Goal: Information Seeking & Learning: Understand process/instructions

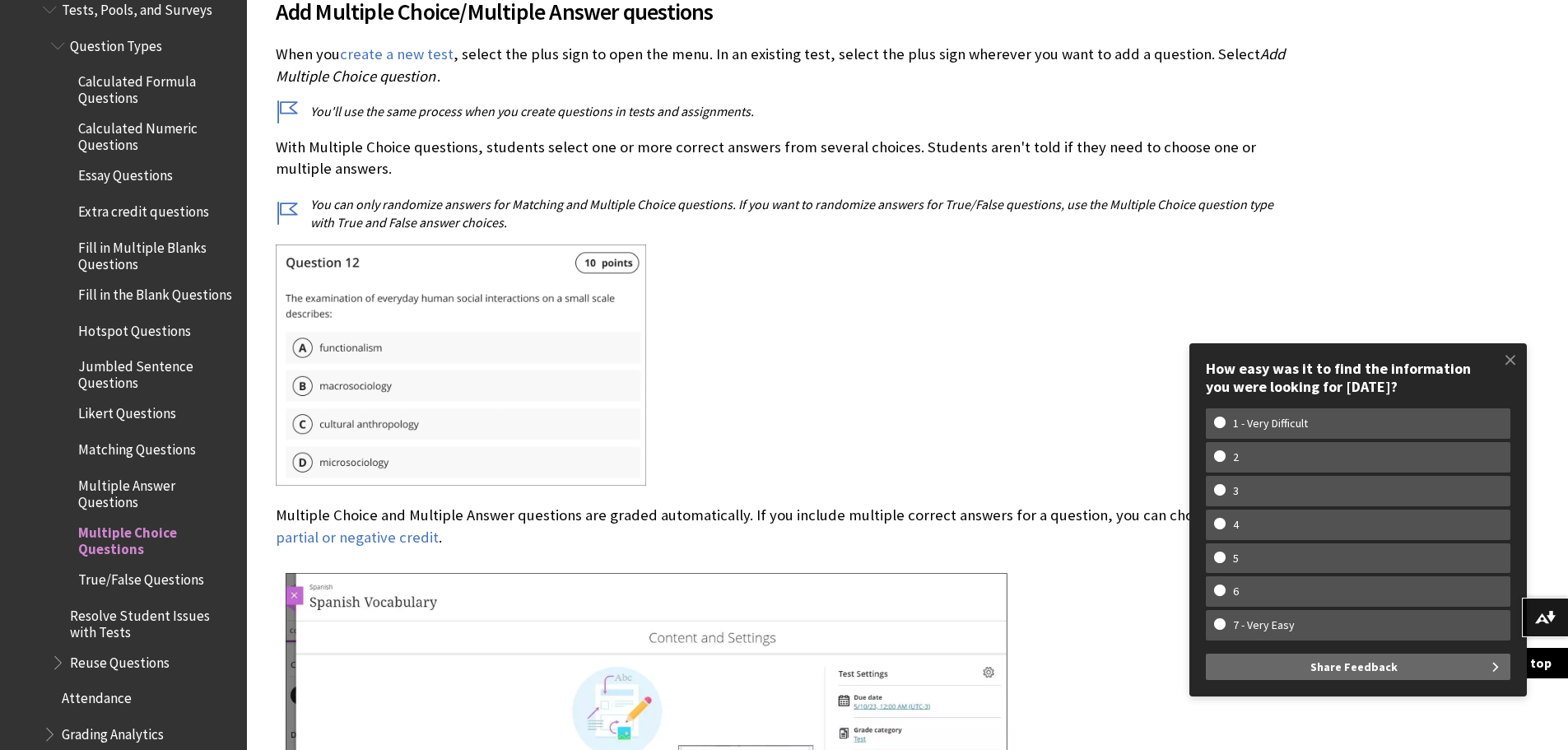
scroll to position [576, 0]
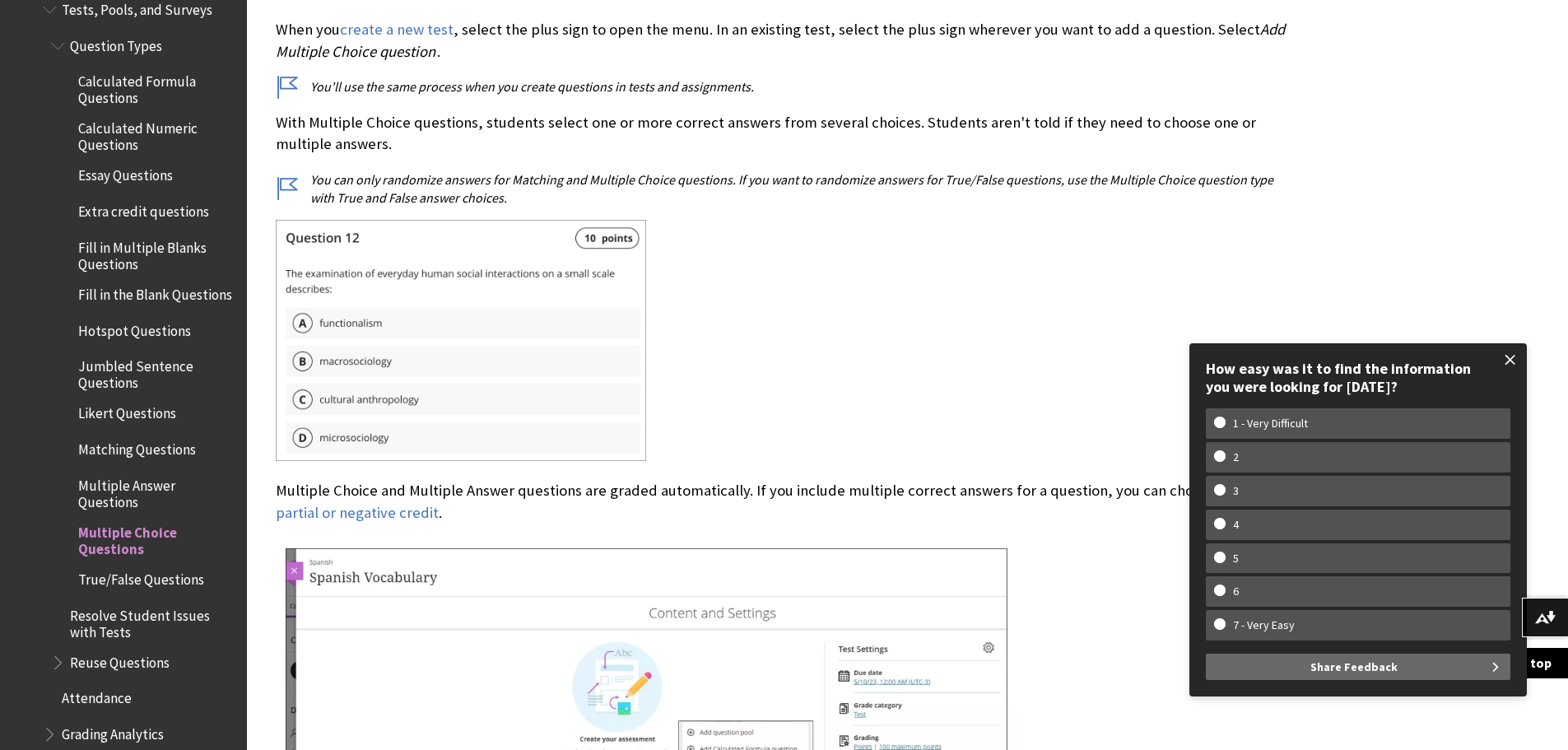
click at [1511, 356] on span at bounding box center [1510, 359] width 35 height 35
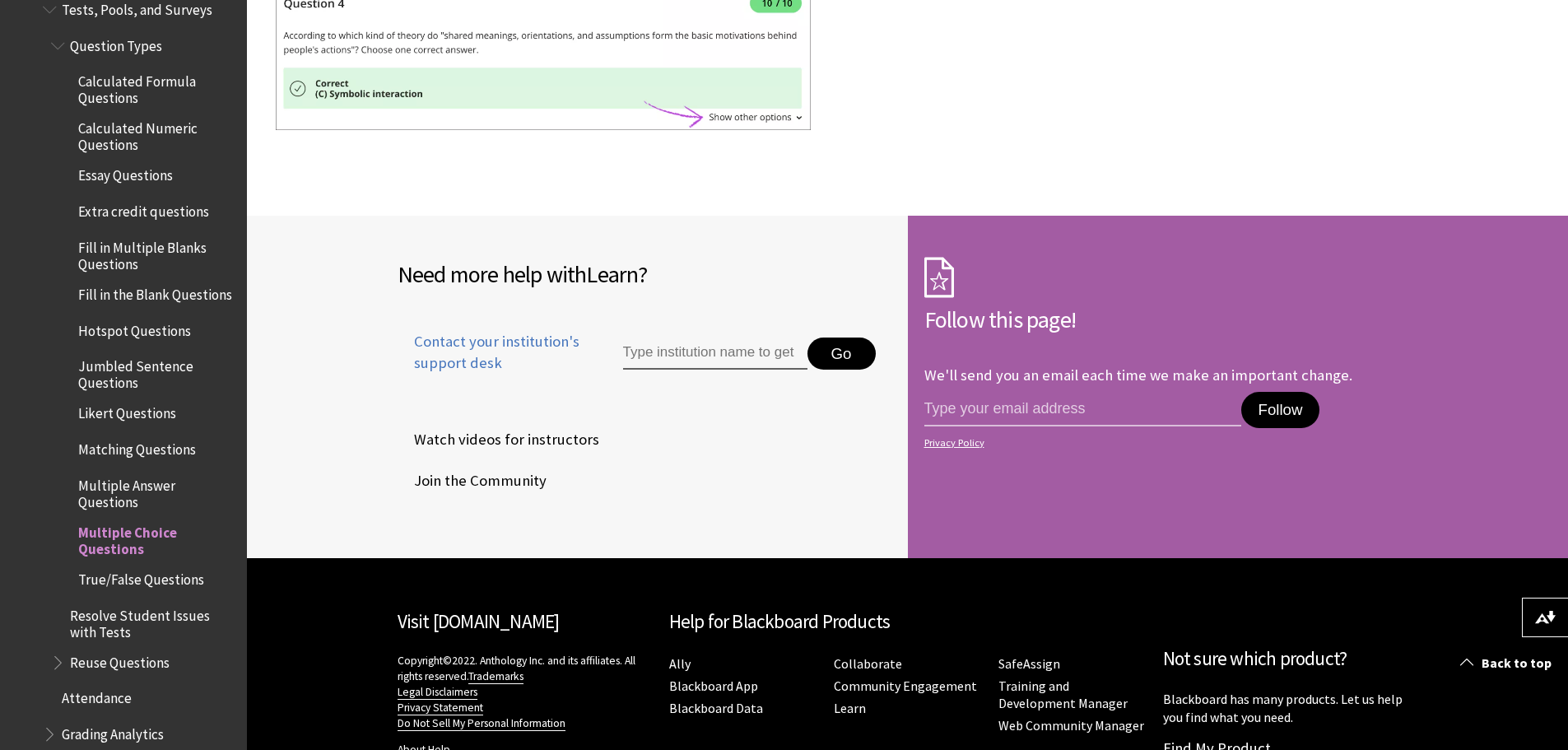
scroll to position [2962, 0]
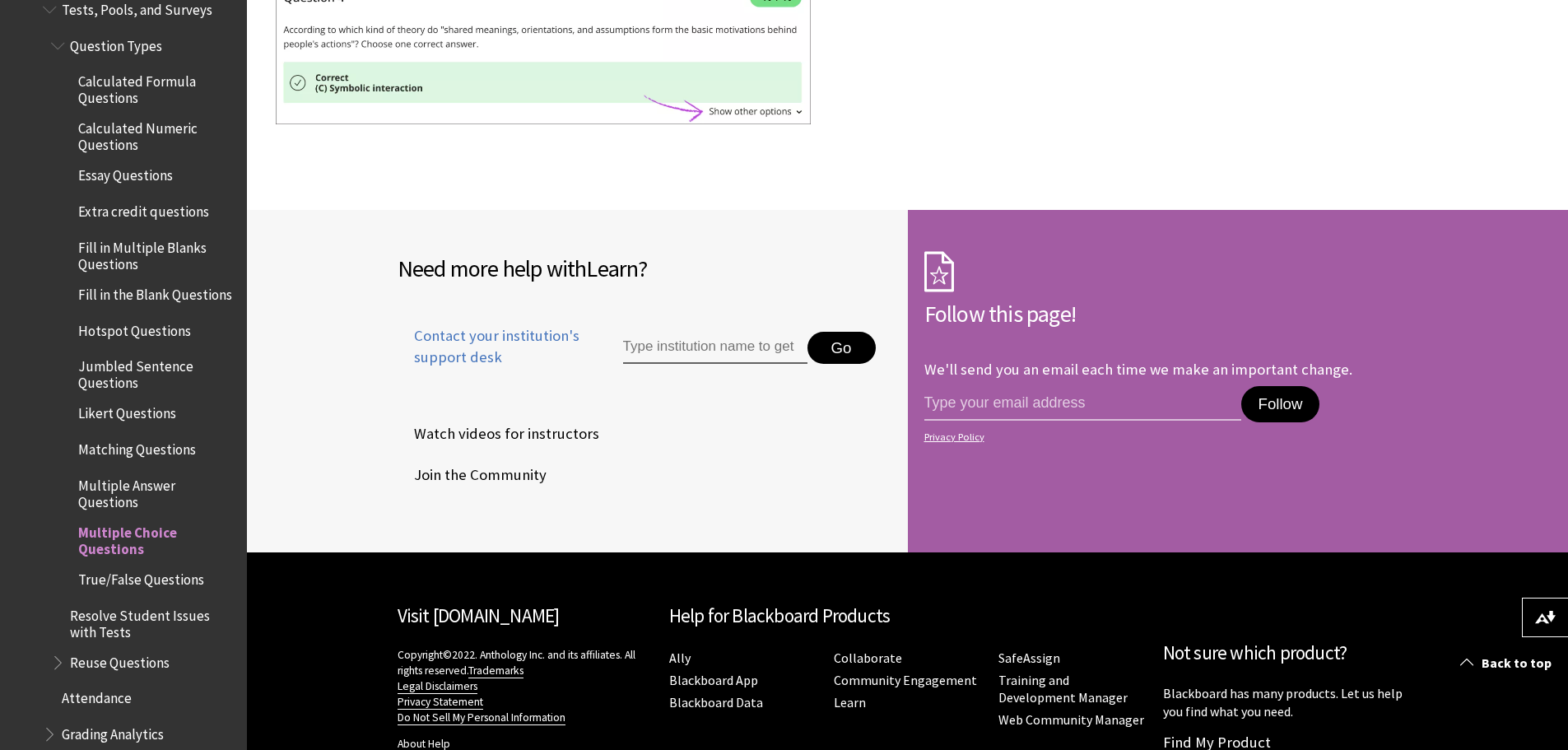
click at [109, 167] on span "Essay Questions" at bounding box center [125, 173] width 94 height 23
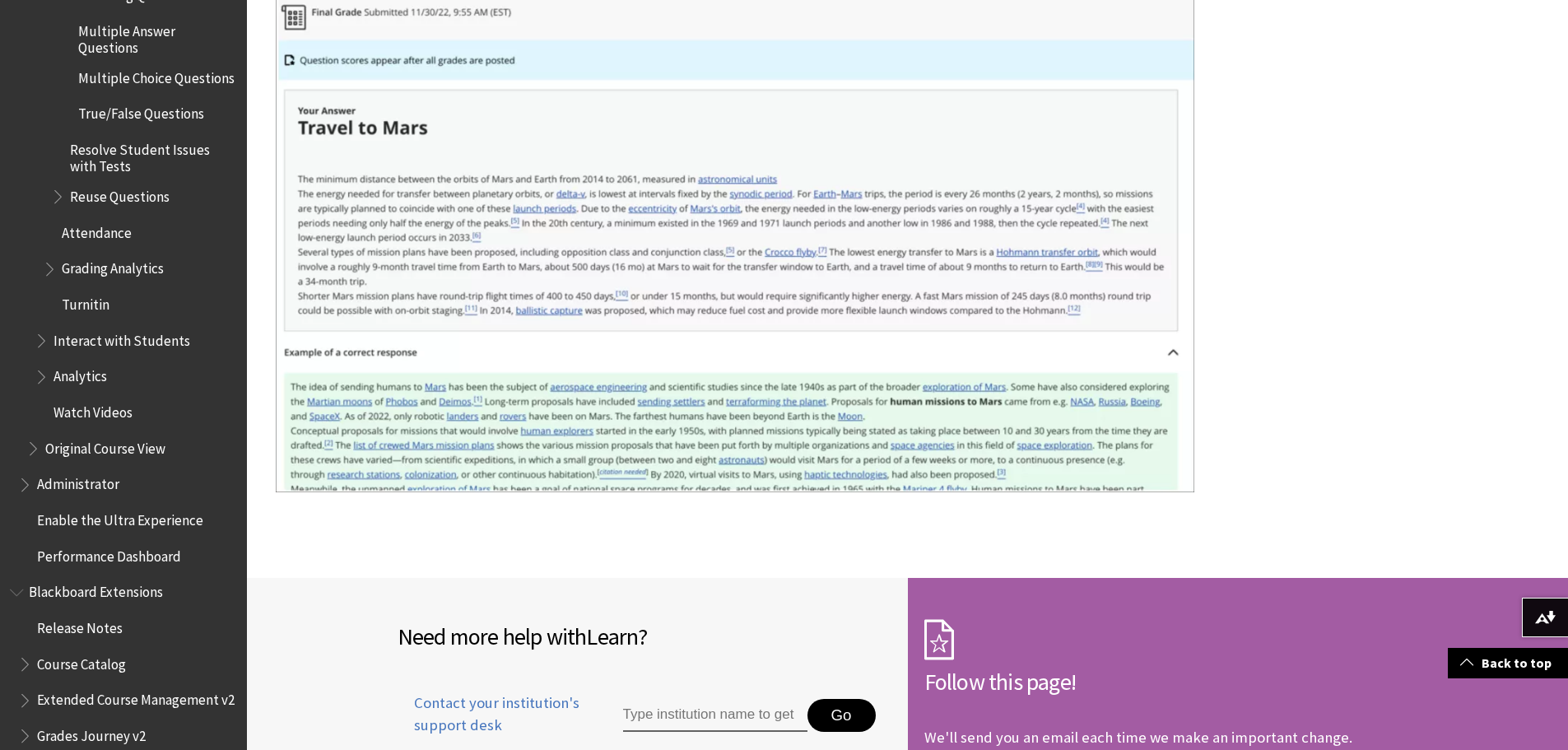
scroll to position [3107, 0]
click at [51, 275] on span "Book outline for Blackboard Learn Help" at bounding box center [51, 265] width 17 height 21
click at [49, 275] on span "Book outline for Blackboard Learn Help" at bounding box center [51, 265] width 17 height 21
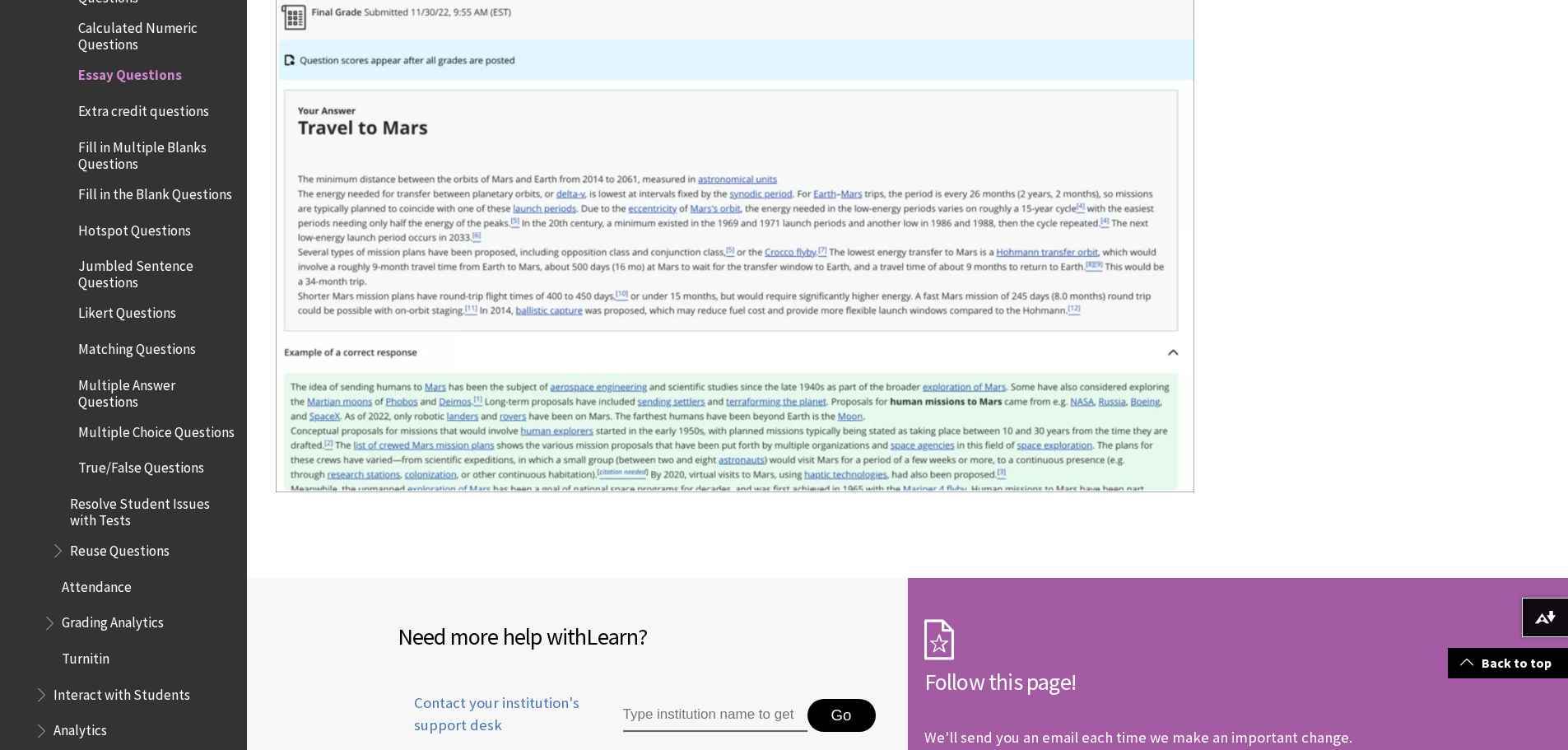
scroll to position [2367, 0]
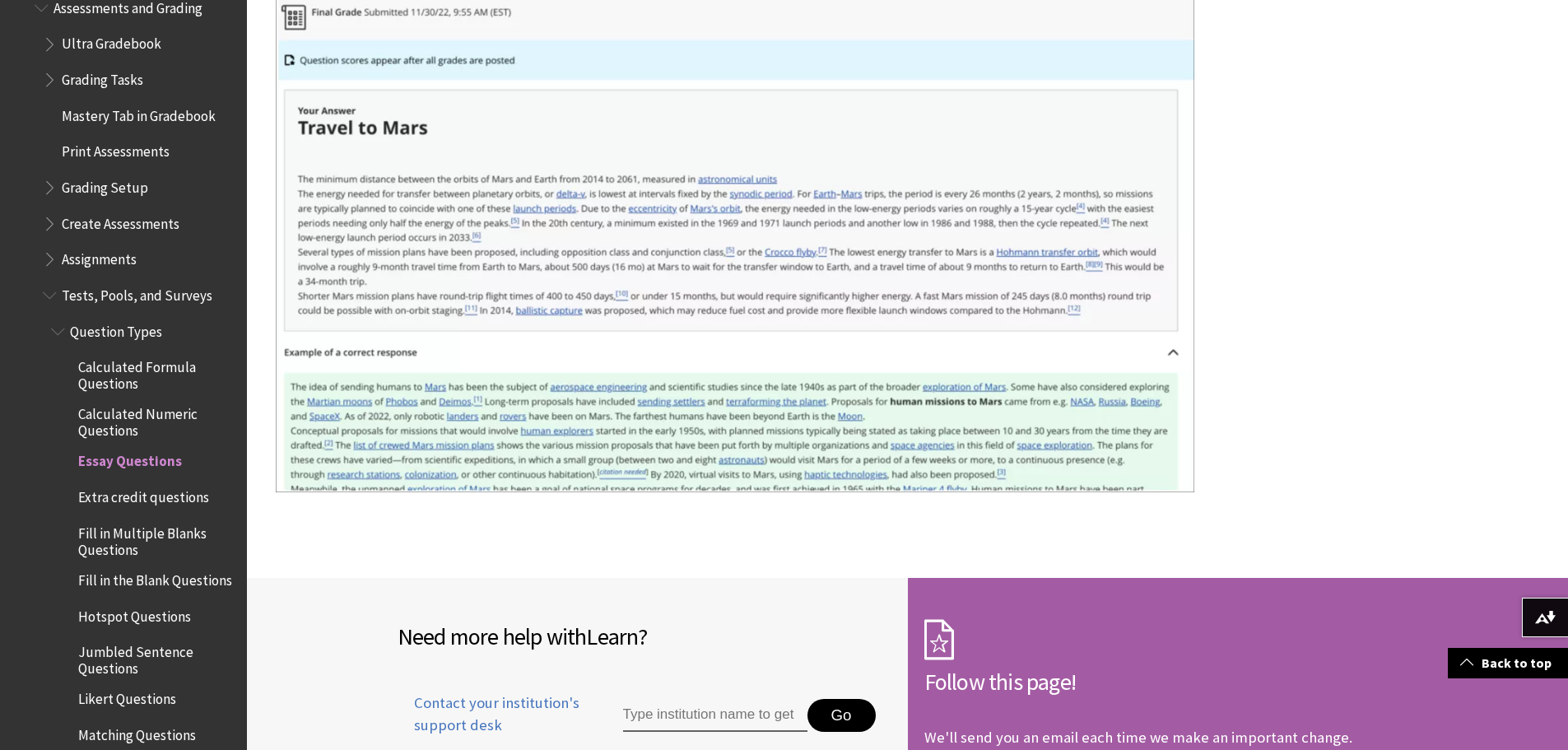
click at [53, 283] on span "Book outline for Blackboard Learn Help" at bounding box center [51, 292] width 17 height 21
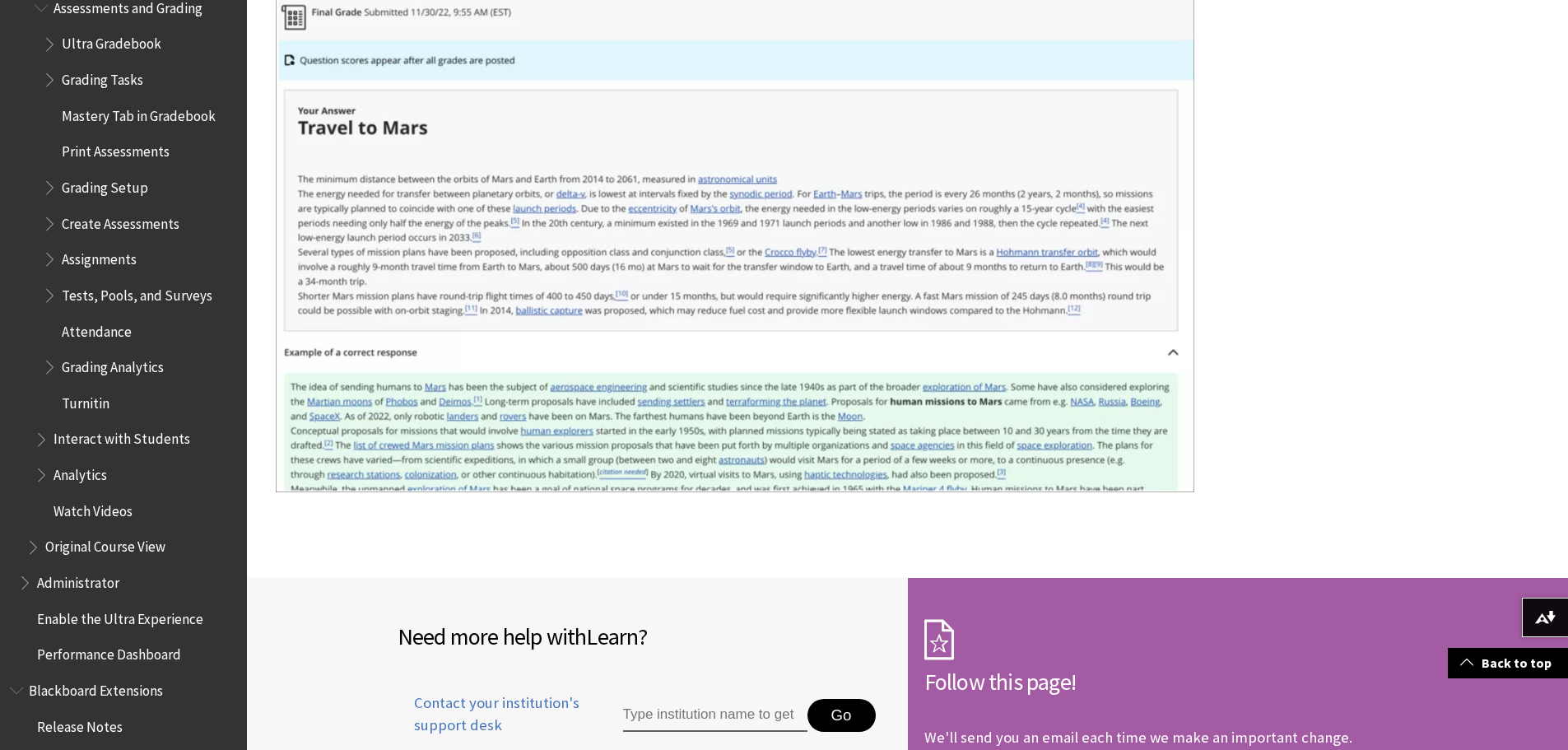
click at [48, 173] on span "Book outline for Blackboard Learn Help" at bounding box center [51, 184] width 17 height 21
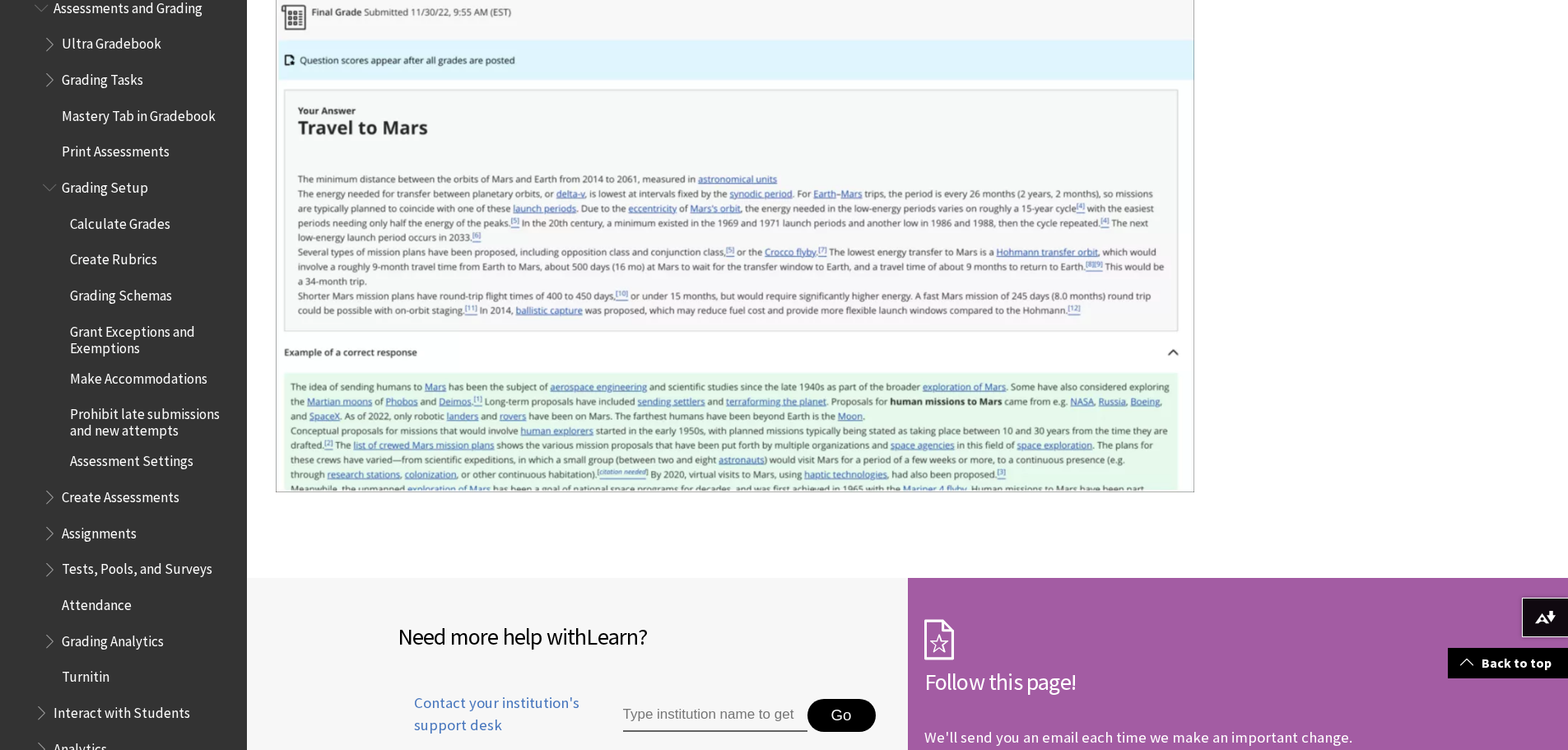
click at [45, 178] on span "Book outline for Blackboard Learn Help" at bounding box center [51, 184] width 17 height 21
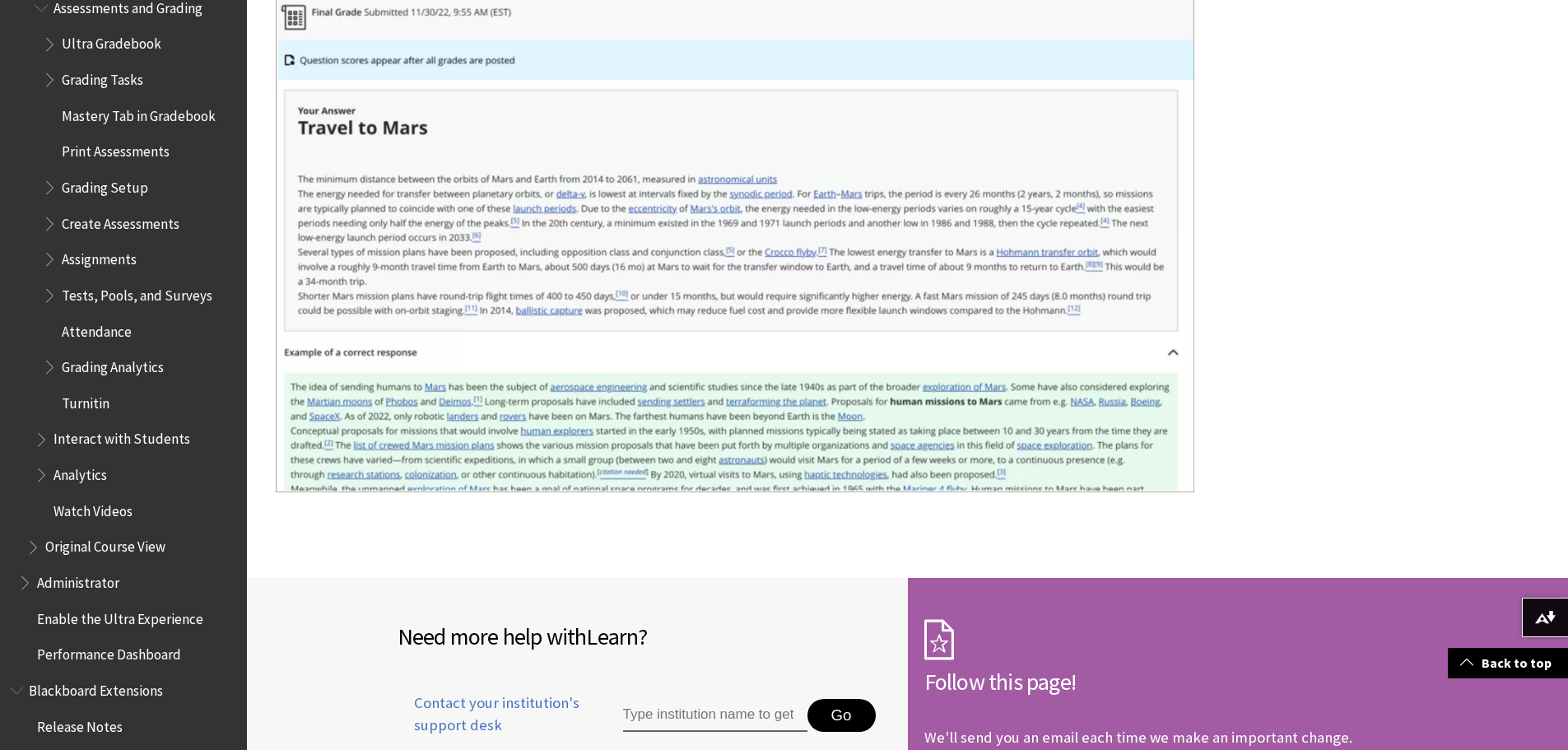
click at [46, 71] on span "Book outline for Blackboard Learn Help" at bounding box center [51, 76] width 17 height 21
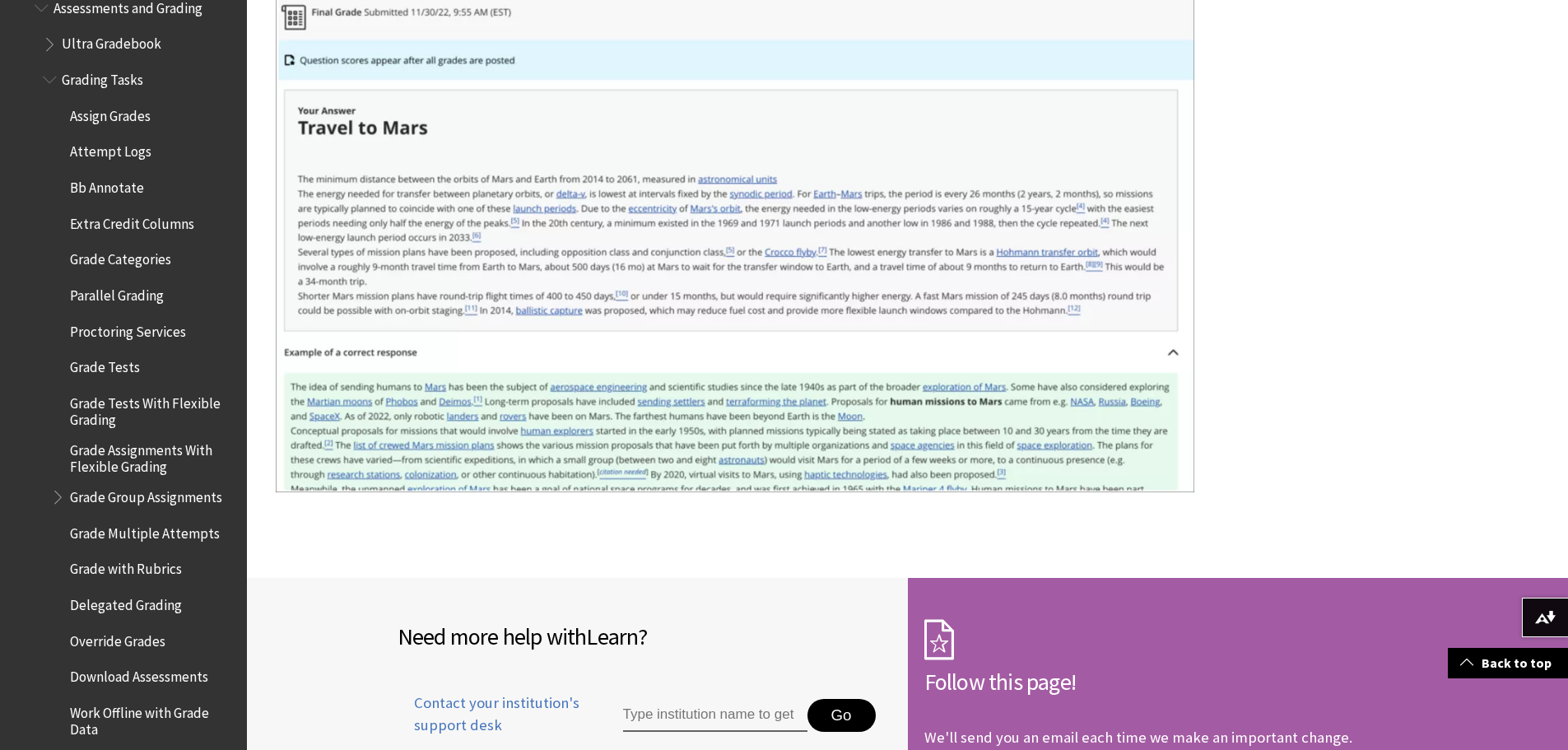
click at [117, 353] on span "Grade Tests" at bounding box center [105, 365] width 70 height 23
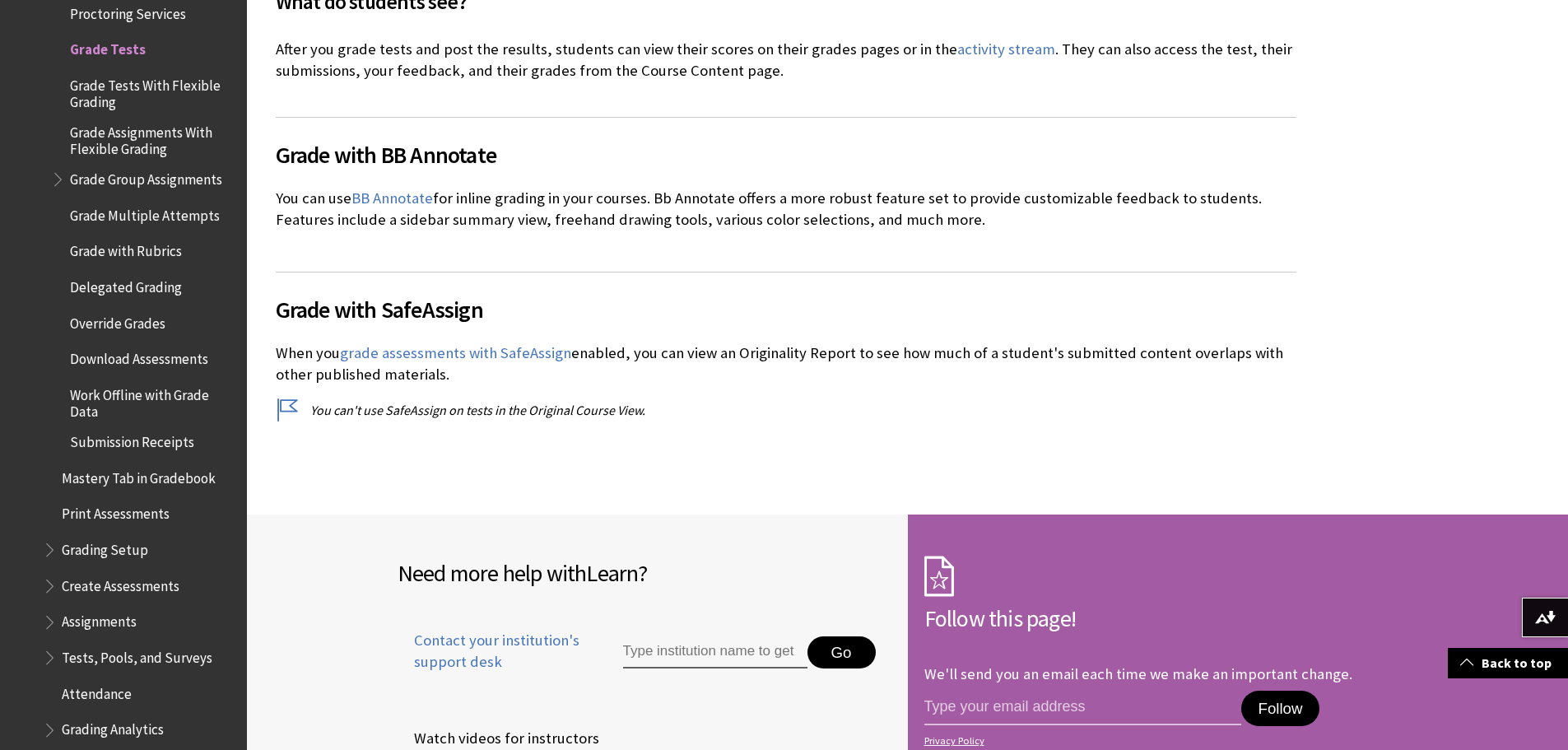
scroll to position [3291, 0]
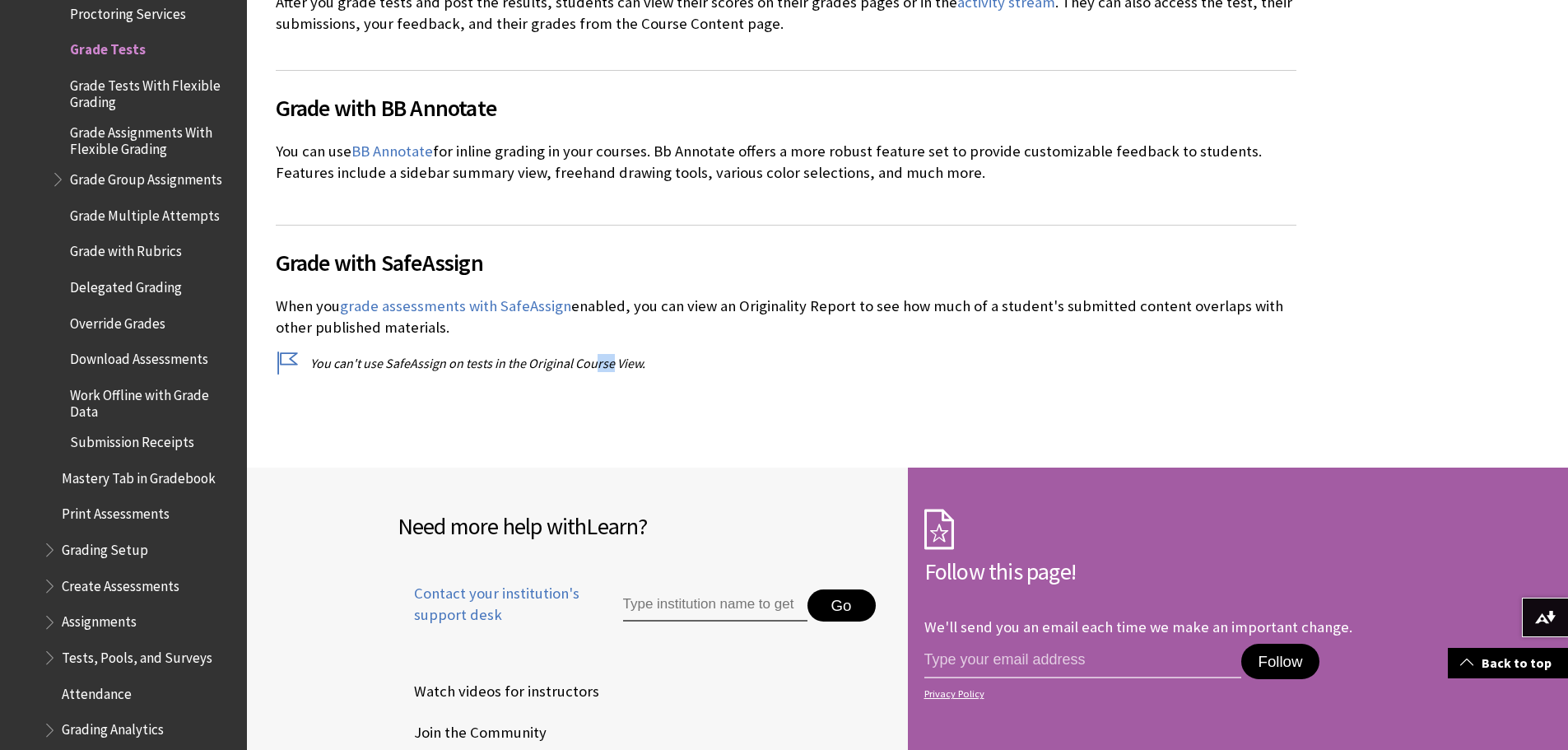
drag, startPoint x: 608, startPoint y: 396, endPoint x: 587, endPoint y: 425, distance: 35.8
click at [935, 380] on div "Grade with BB Annotate You can use BB Annotate for inline grading in your cours…" at bounding box center [786, 217] width 1021 height 334
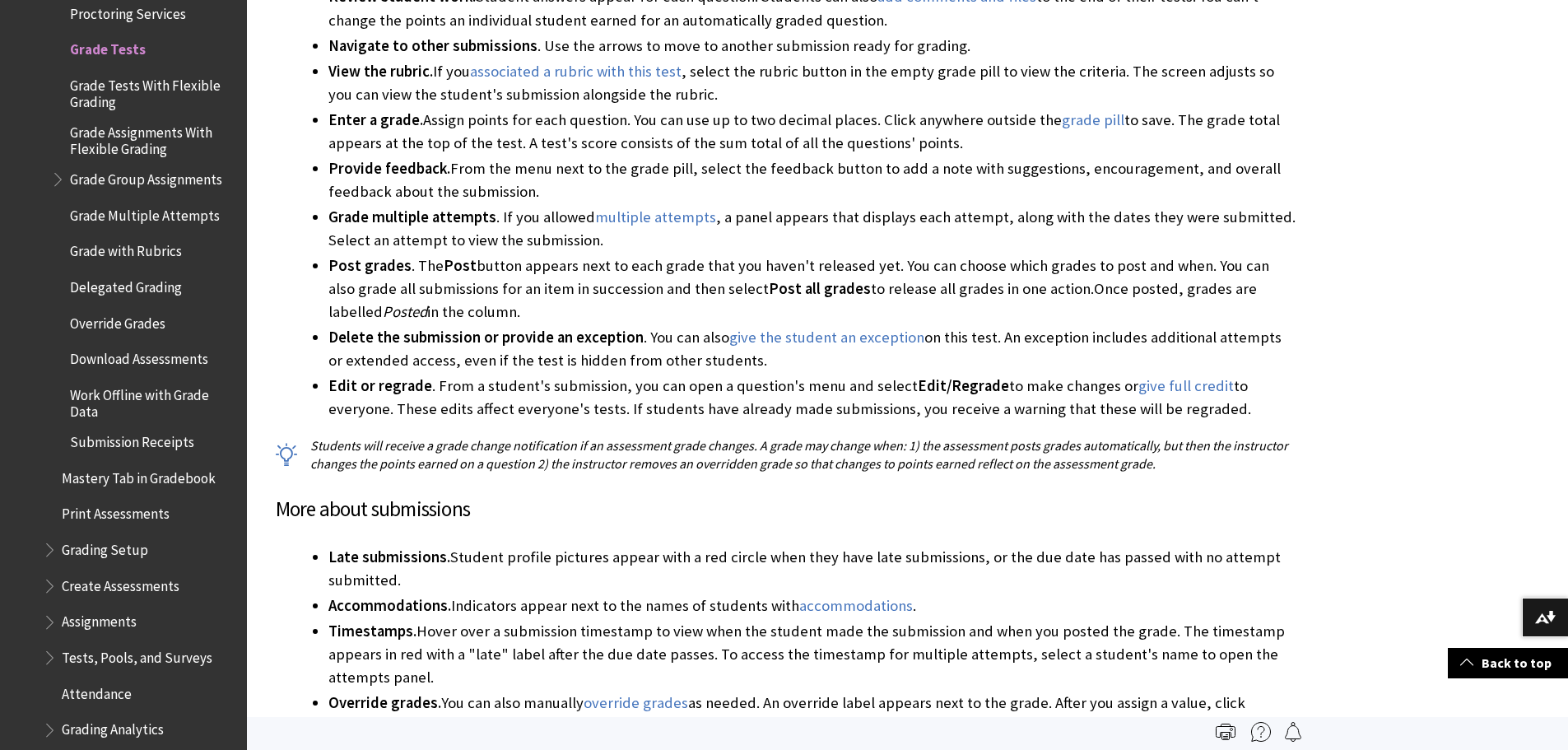
scroll to position [1728, 0]
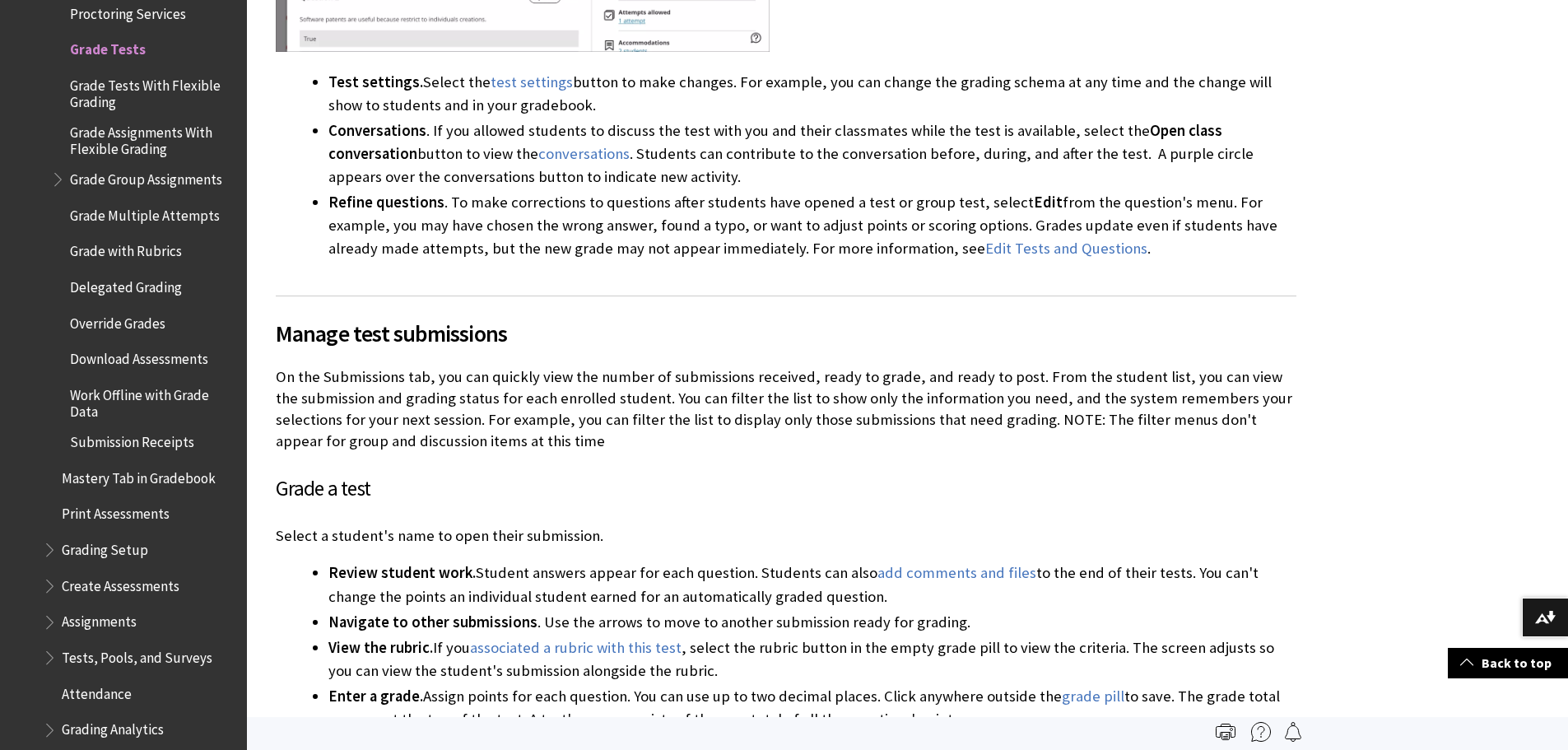
click at [152, 432] on span "Submission Receipts" at bounding box center [132, 439] width 124 height 23
click at [822, 448] on p "On the Submissions tab, you can quickly view the number of submissions received…" at bounding box center [786, 410] width 1021 height 87
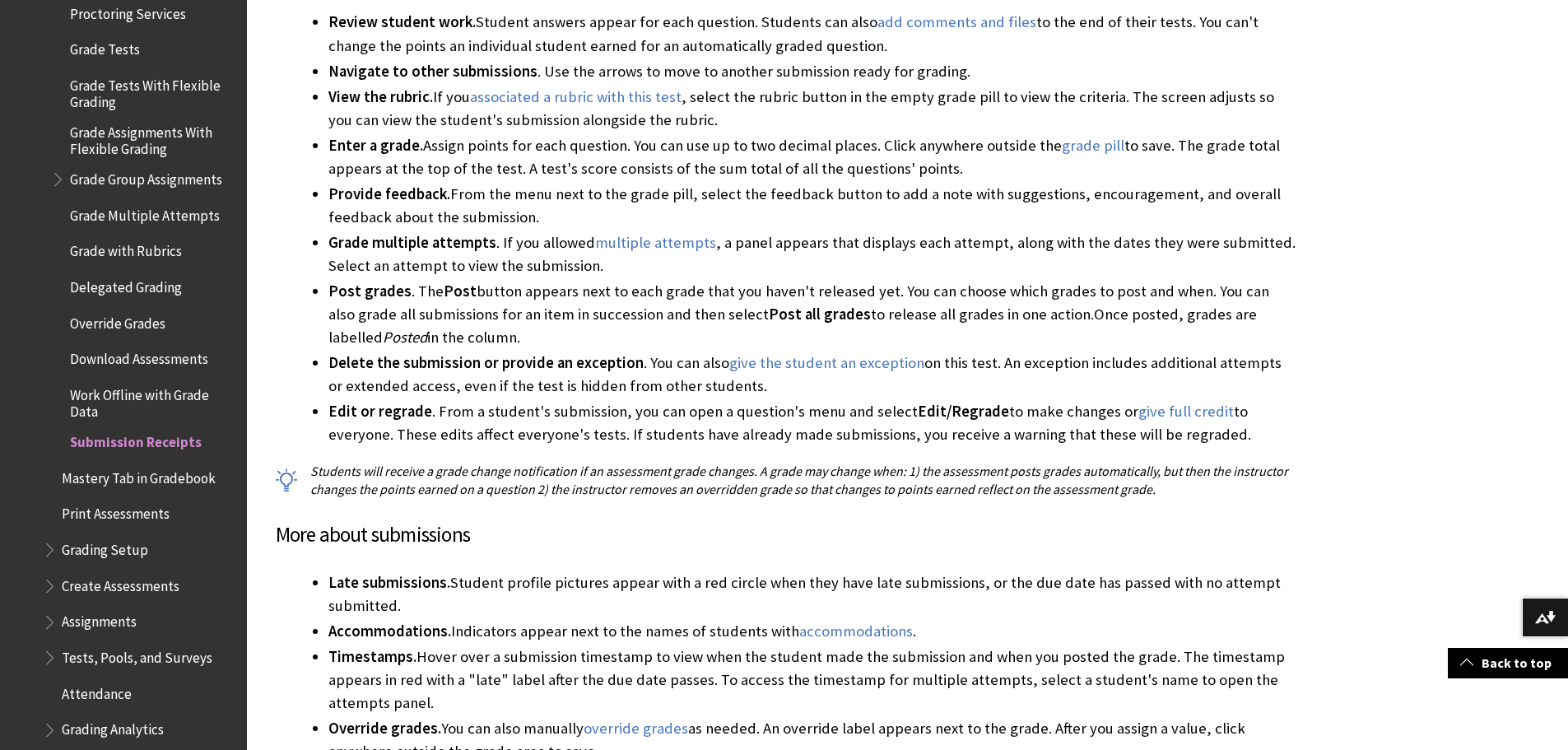
scroll to position [2304, 0]
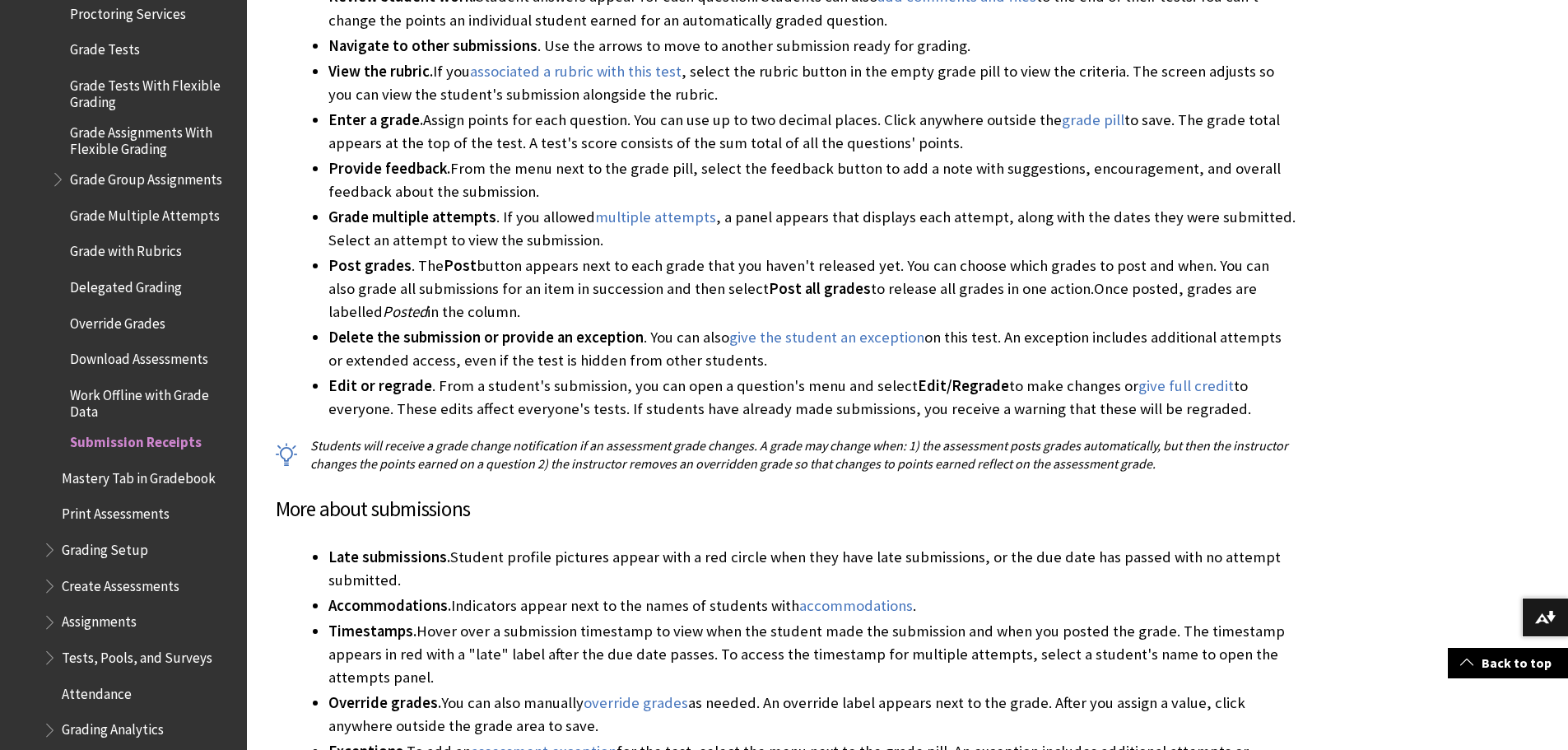
click at [818, 451] on p "Students will receive a grade change notification if an assessment grade change…" at bounding box center [786, 454] width 1021 height 37
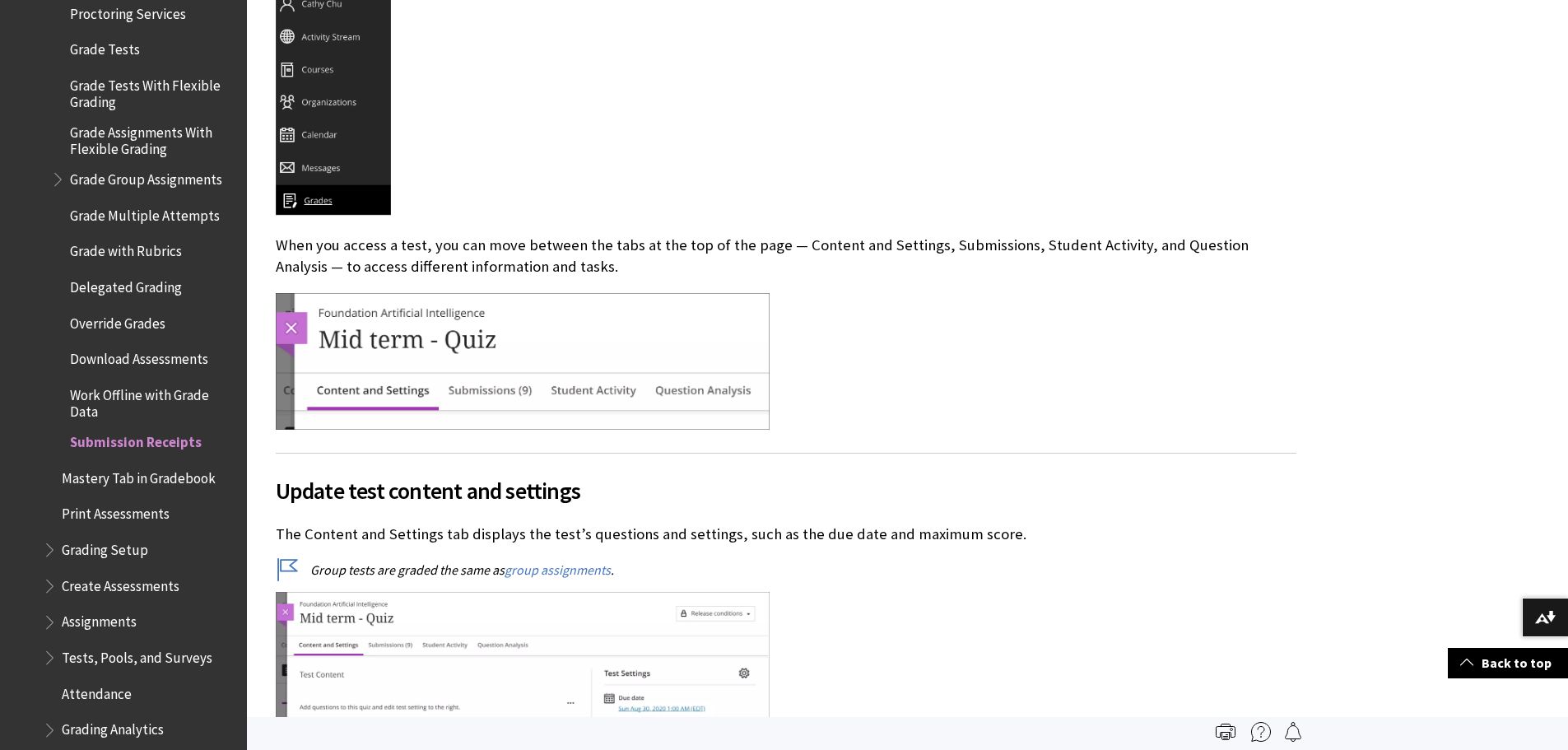
scroll to position [494, 0]
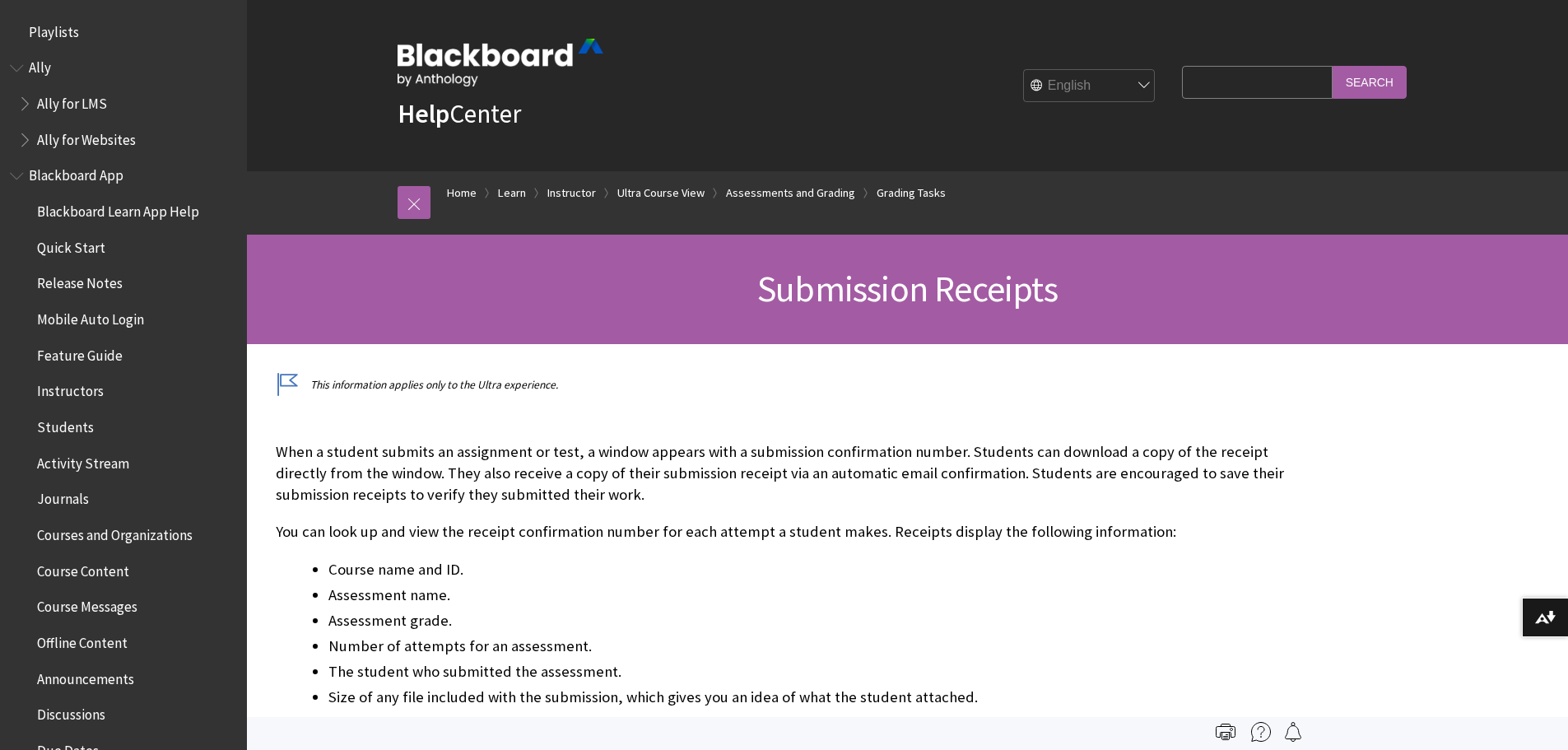
scroll to position [3077, 0]
